Goal: Entertainment & Leisure: Consume media (video, audio)

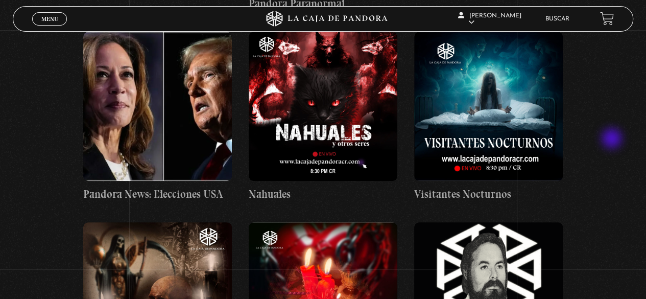
scroll to position [511, 0]
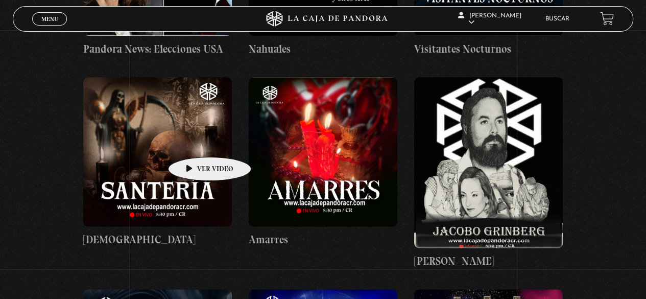
click at [194, 142] on figure at bounding box center [157, 151] width 149 height 149
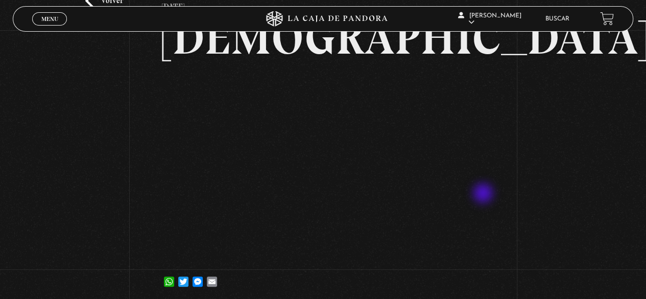
scroll to position [51, 0]
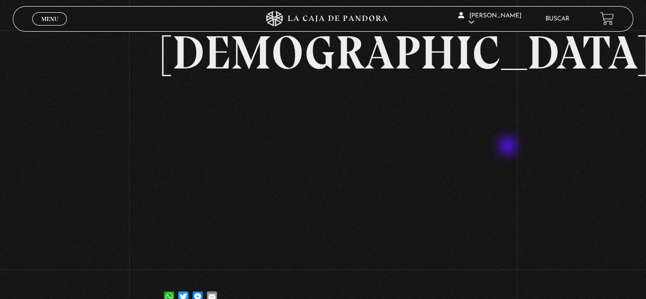
drag, startPoint x: 514, startPoint y: 145, endPoint x: 531, endPoint y: 140, distance: 18.1
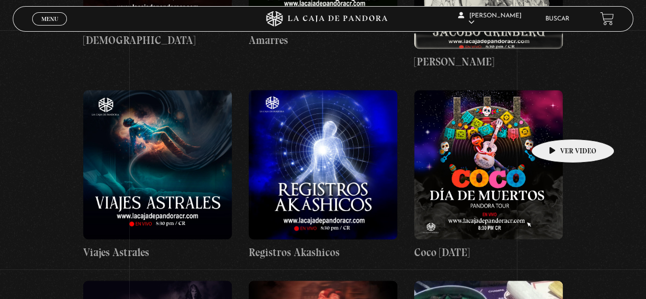
scroll to position [715, 0]
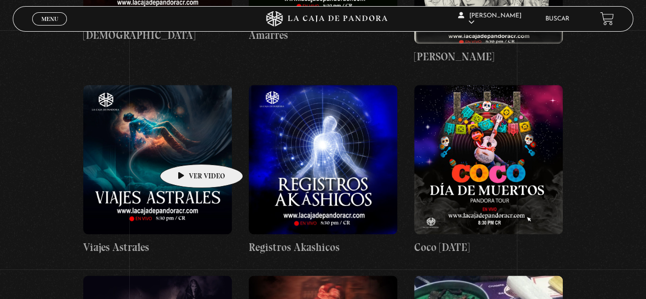
click at [185, 149] on figure at bounding box center [157, 159] width 149 height 149
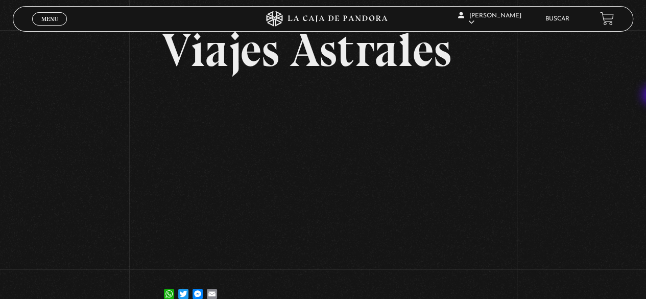
scroll to position [54, 0]
